Goal: Check status: Verify the current state of an ongoing process or item

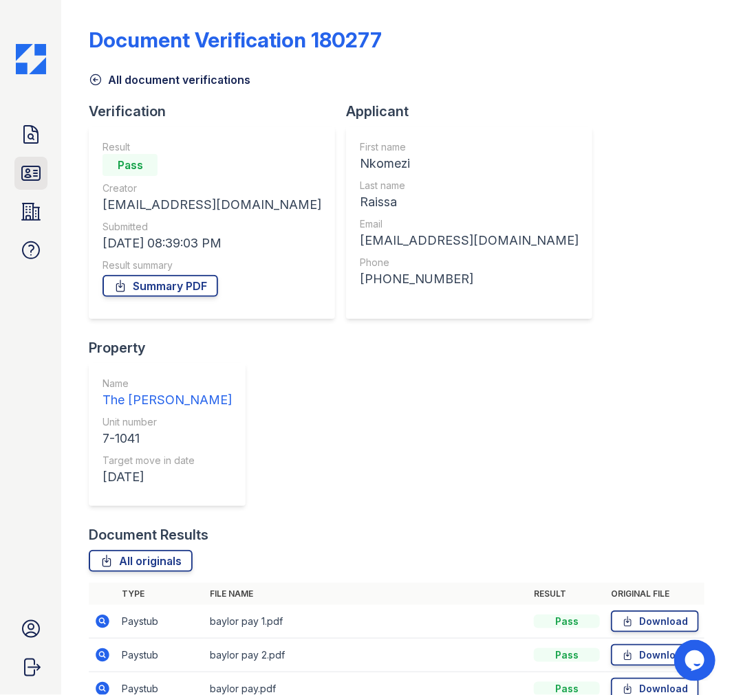
click at [30, 170] on icon at bounding box center [31, 173] width 18 height 14
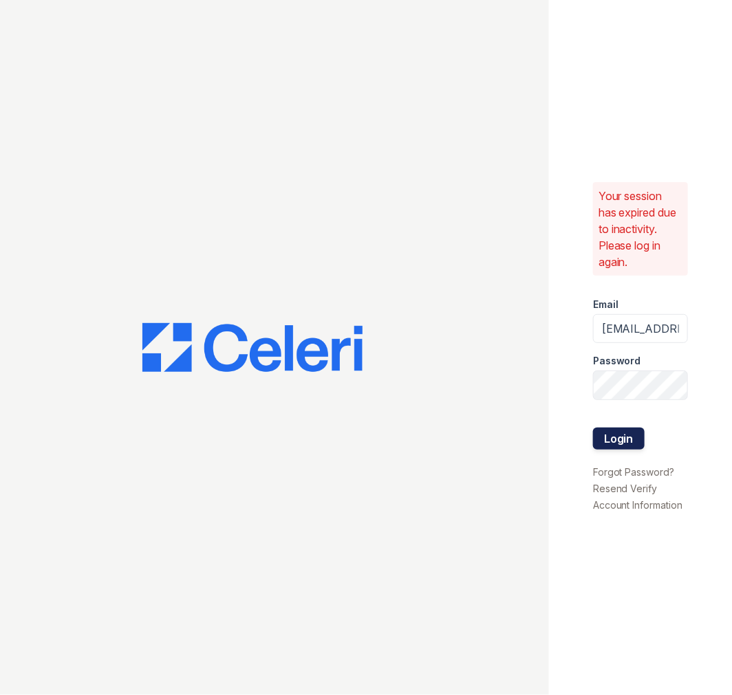
click at [620, 432] on button "Login" at bounding box center [619, 439] width 52 height 22
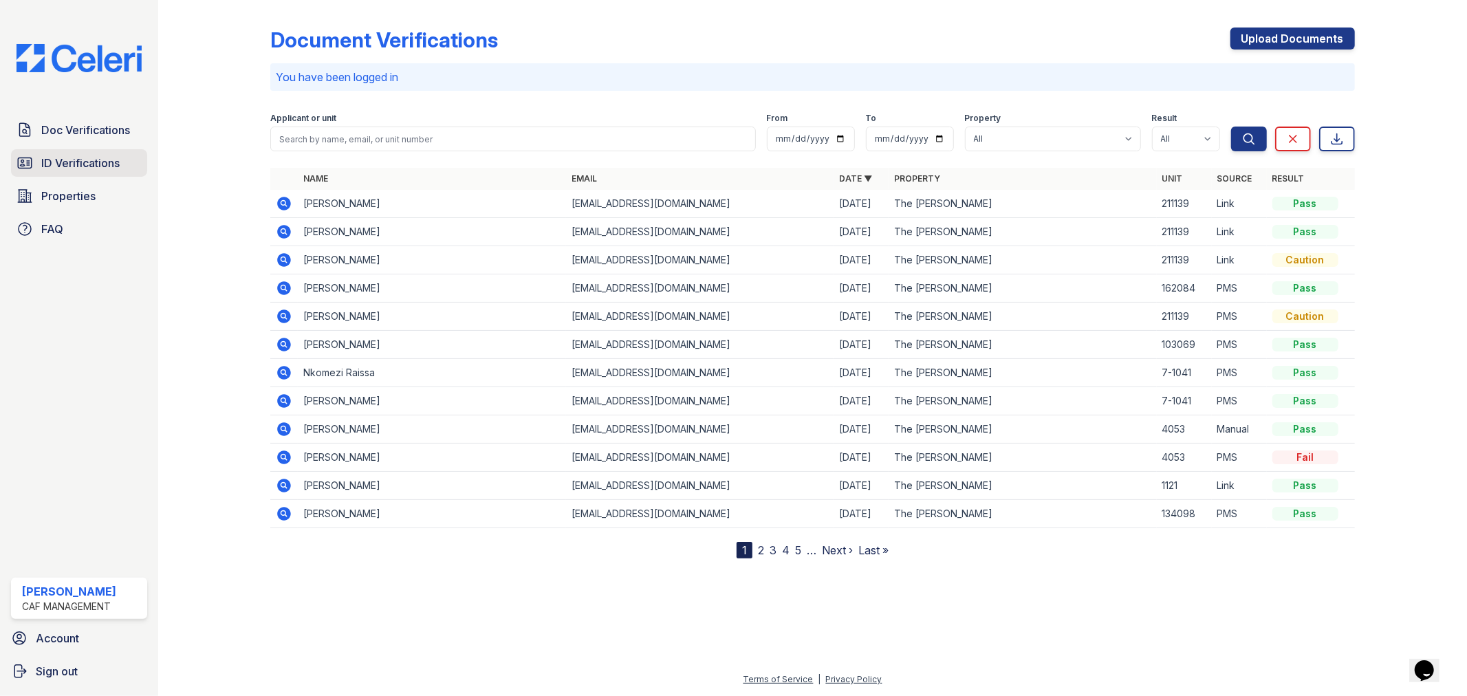
click at [78, 167] on span "ID Verifications" at bounding box center [80, 163] width 78 height 17
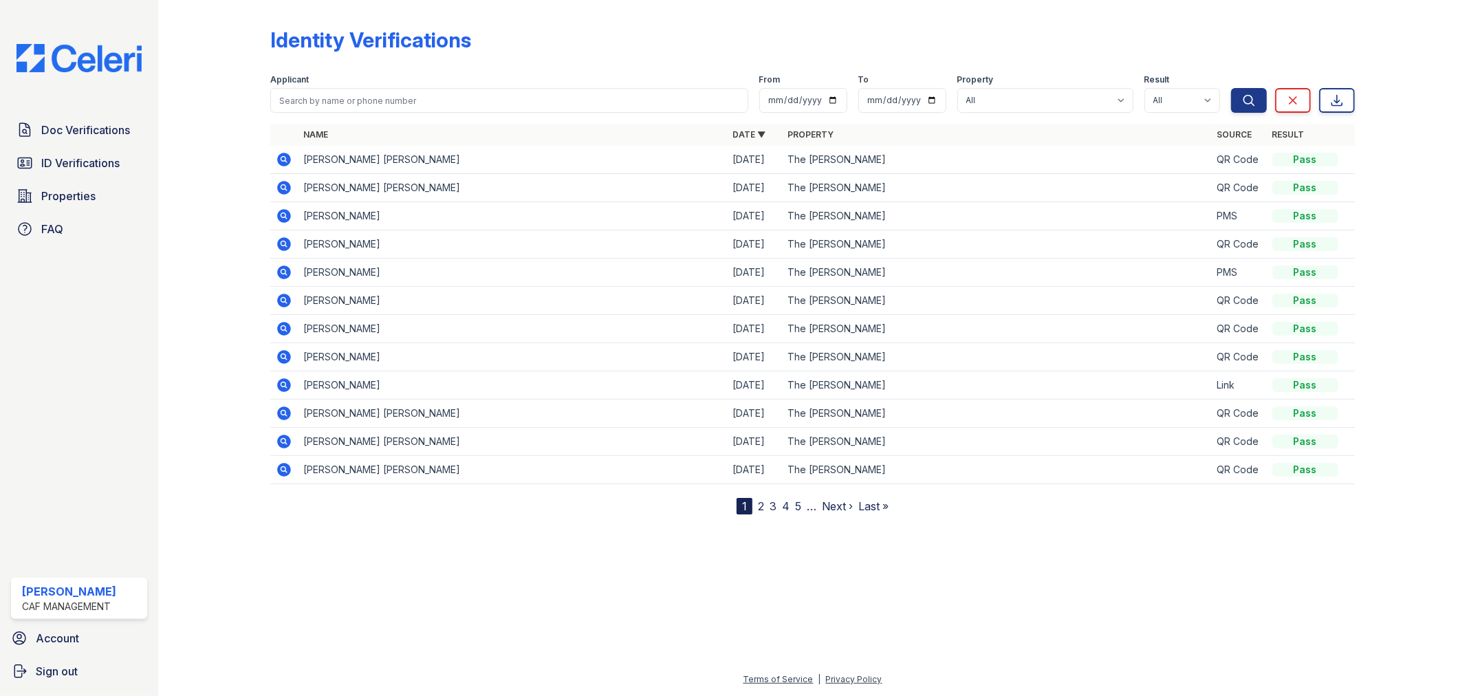
click at [279, 384] on icon at bounding box center [285, 385] width 14 height 14
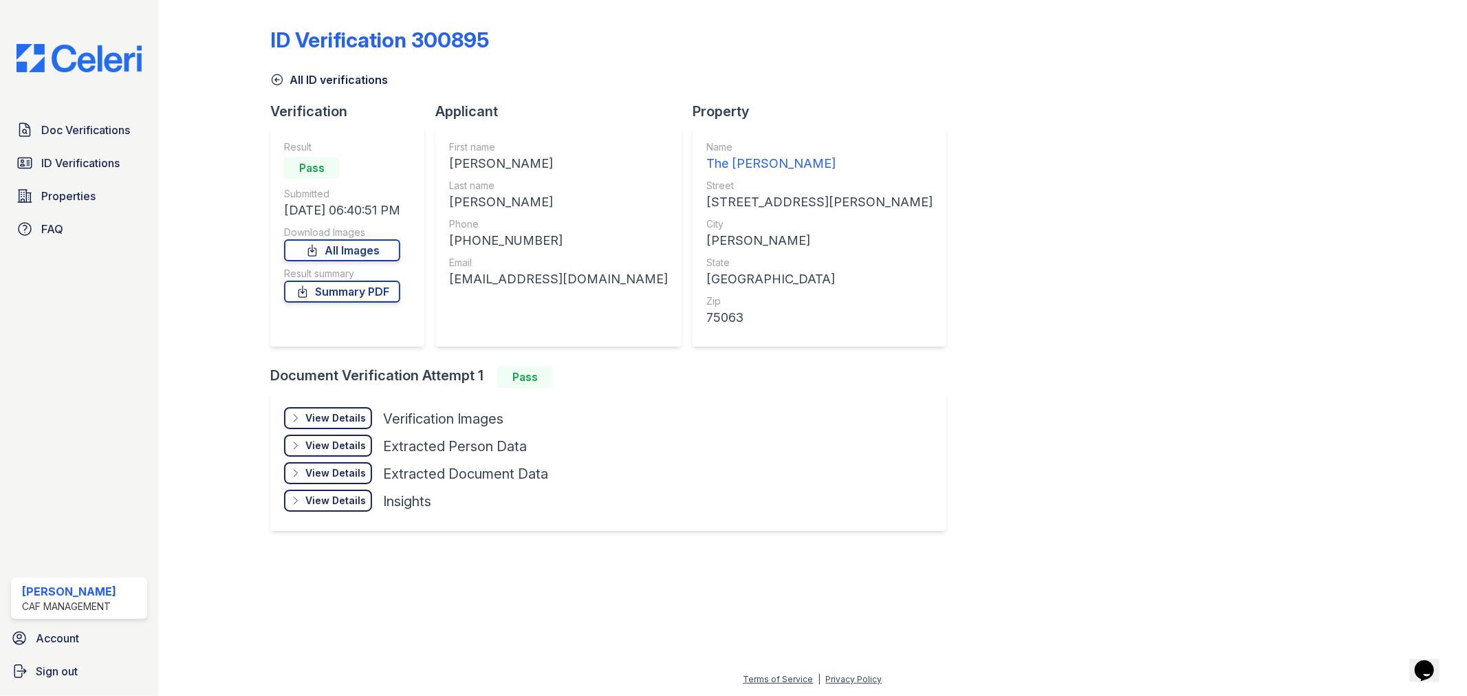
click at [342, 413] on div "View Details" at bounding box center [335, 418] width 61 height 14
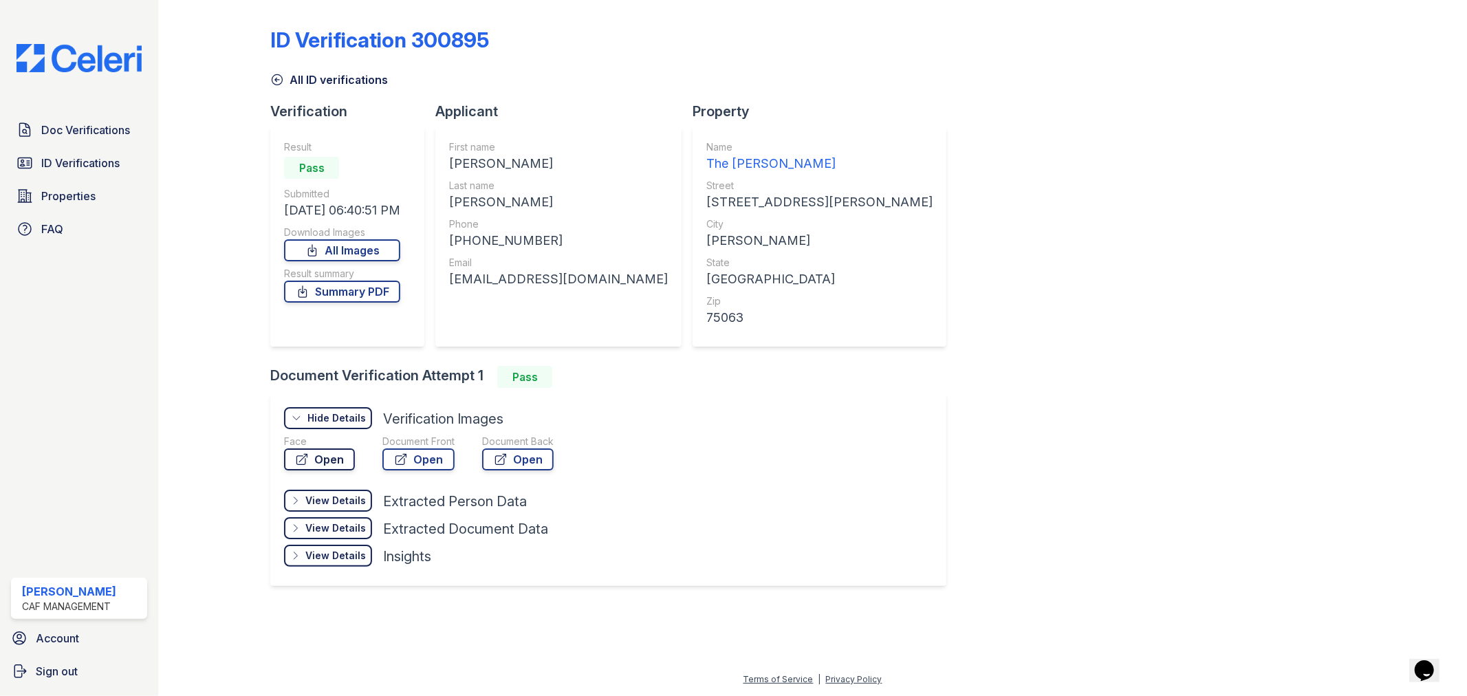
click at [331, 458] on link "Open" at bounding box center [319, 459] width 71 height 22
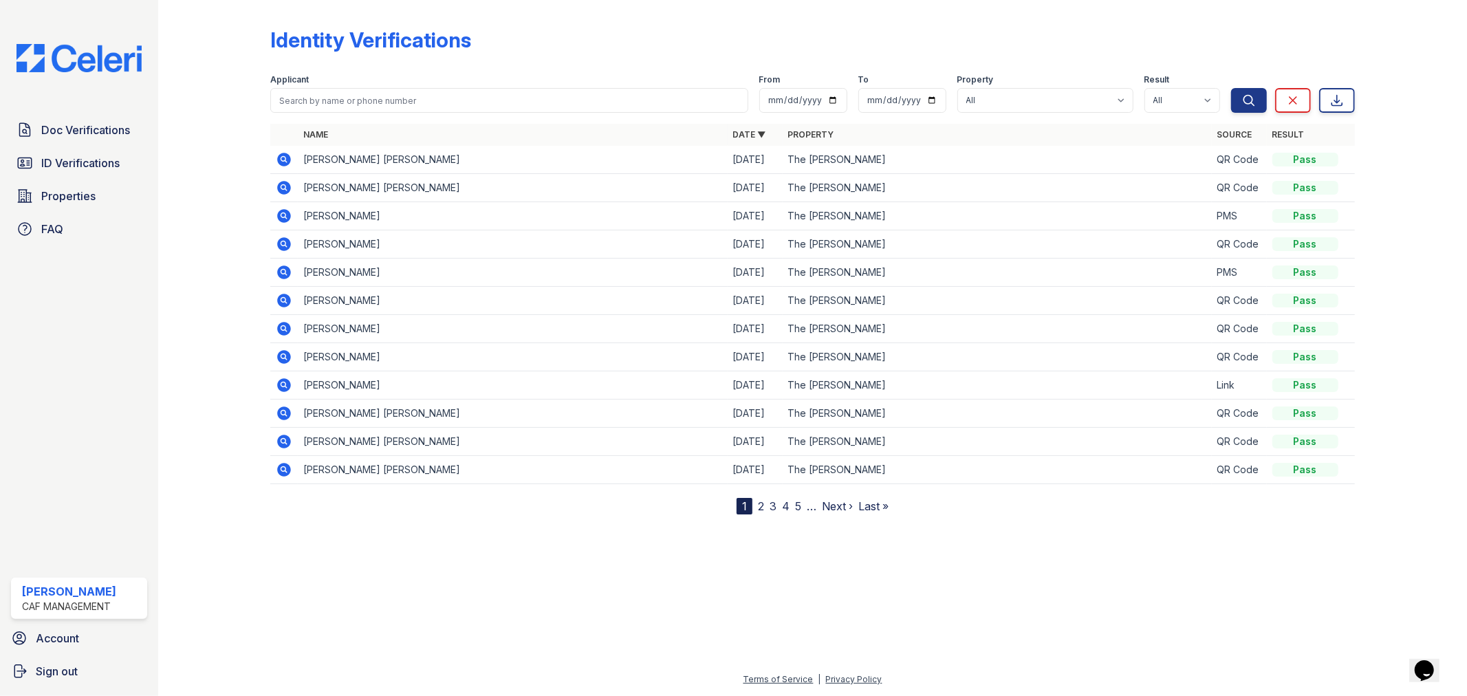
click at [758, 511] on link "2" at bounding box center [761, 506] width 6 height 14
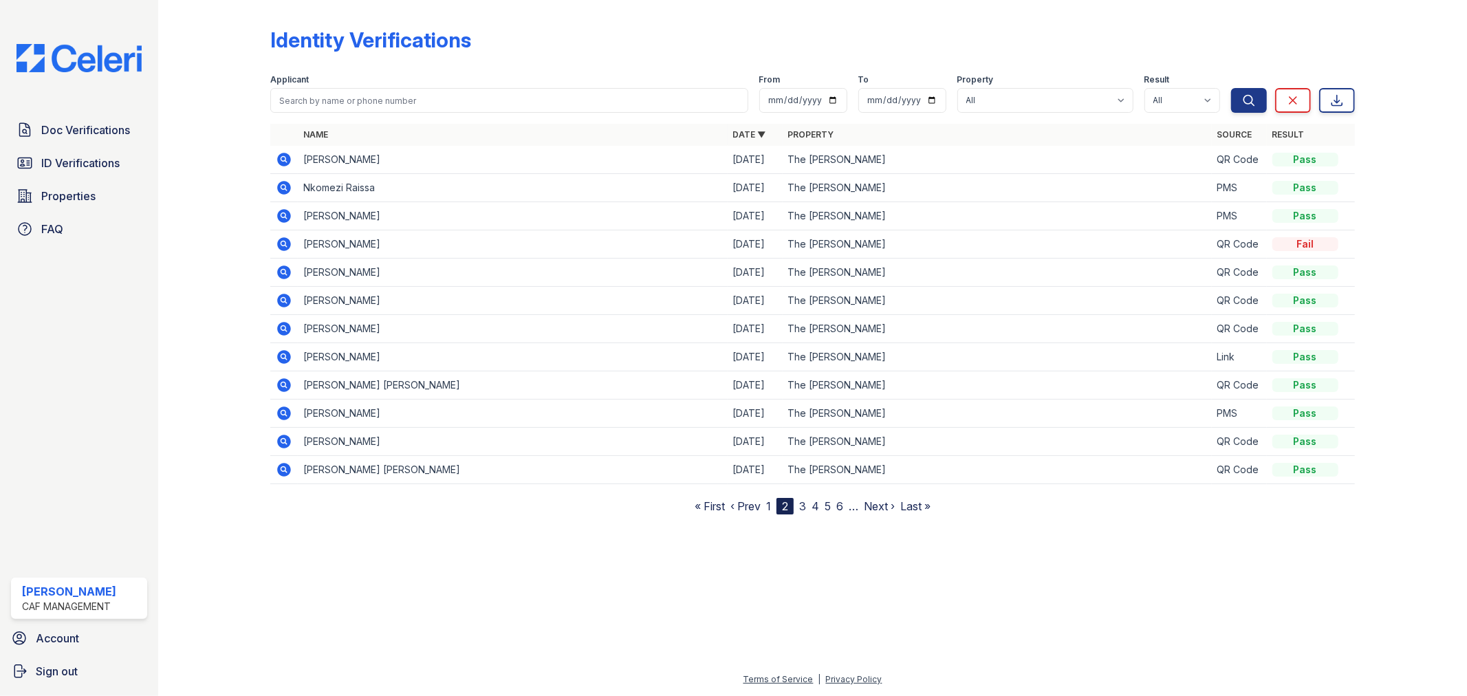
click at [798, 508] on nav "« First ‹ Prev 1 2 3 4 5 6 … Next › Last »" at bounding box center [813, 506] width 236 height 17
click at [800, 507] on link "3" at bounding box center [802, 506] width 7 height 14
click at [284, 353] on icon at bounding box center [284, 357] width 17 height 17
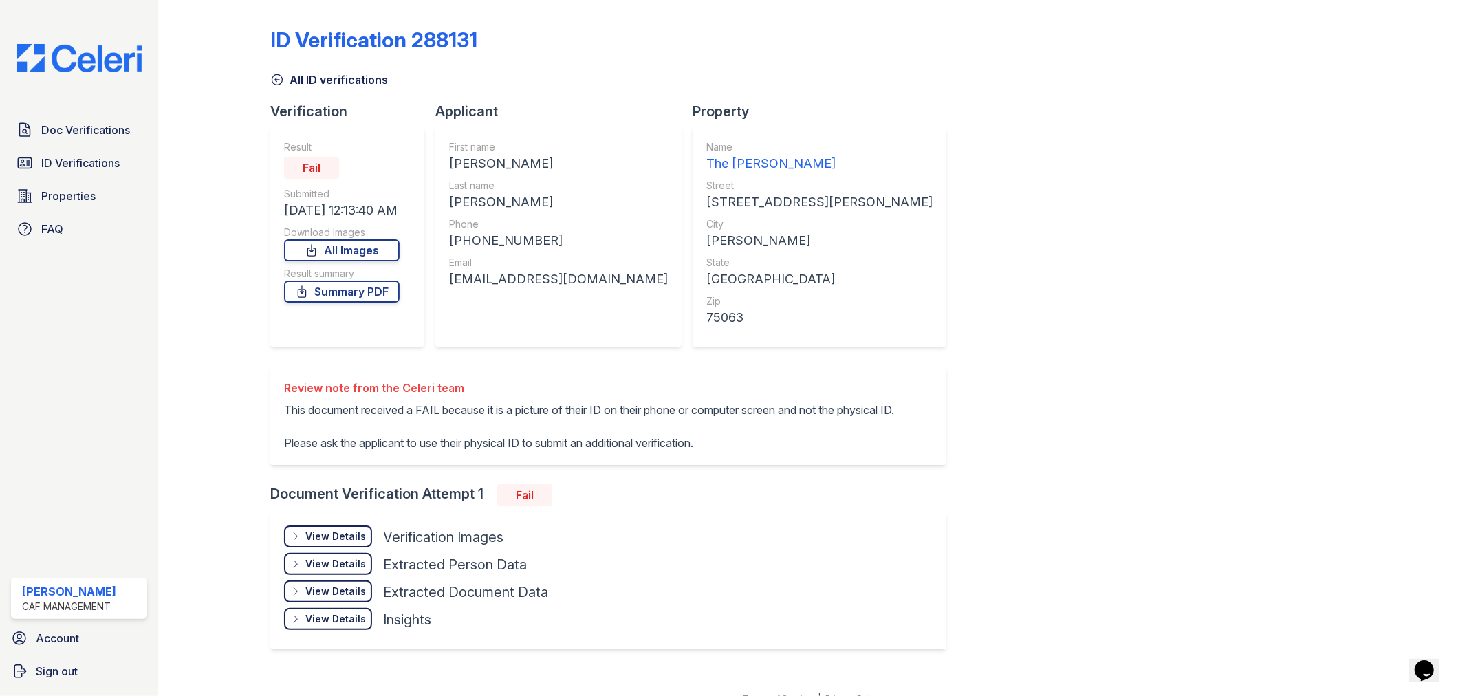
click at [348, 542] on div "View Details Details" at bounding box center [328, 536] width 88 height 22
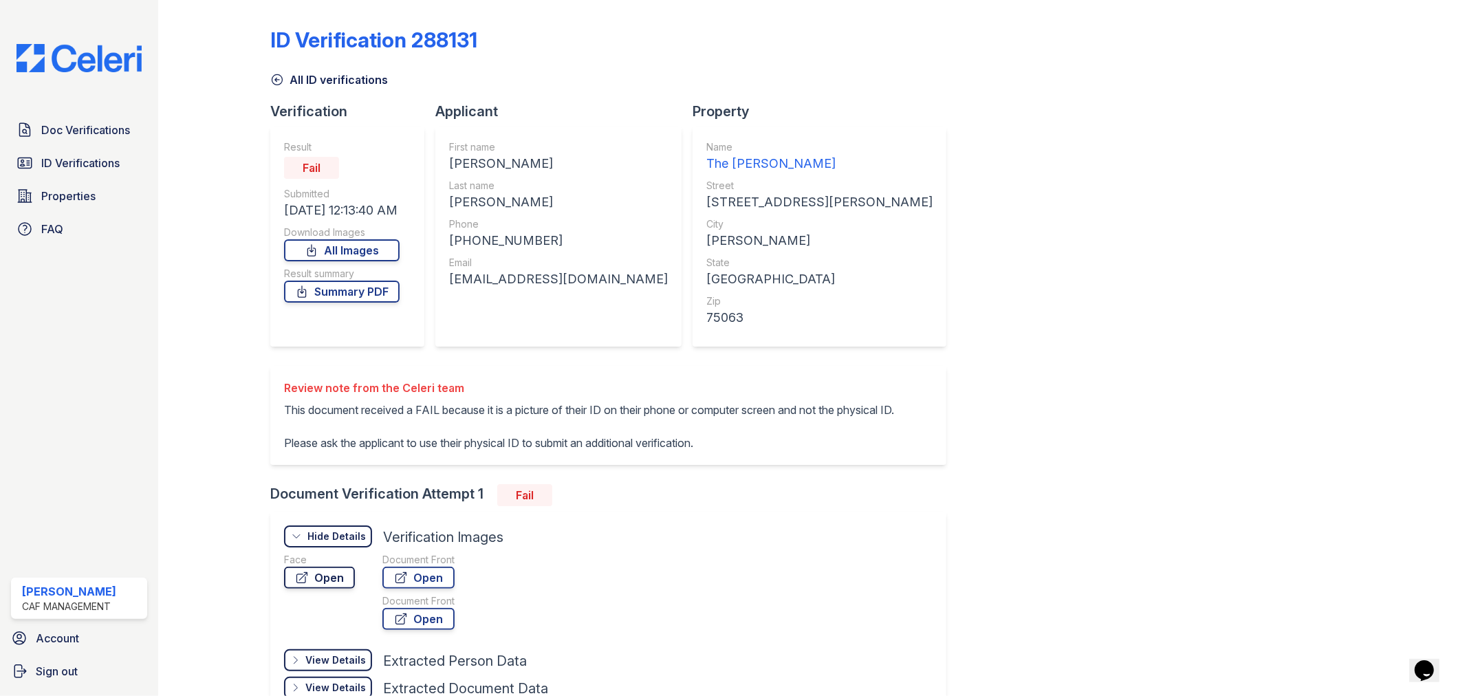
click at [336, 589] on link "Open" at bounding box center [319, 578] width 71 height 22
click at [428, 589] on link "Open" at bounding box center [418, 578] width 72 height 22
